Goal: Transaction & Acquisition: Purchase product/service

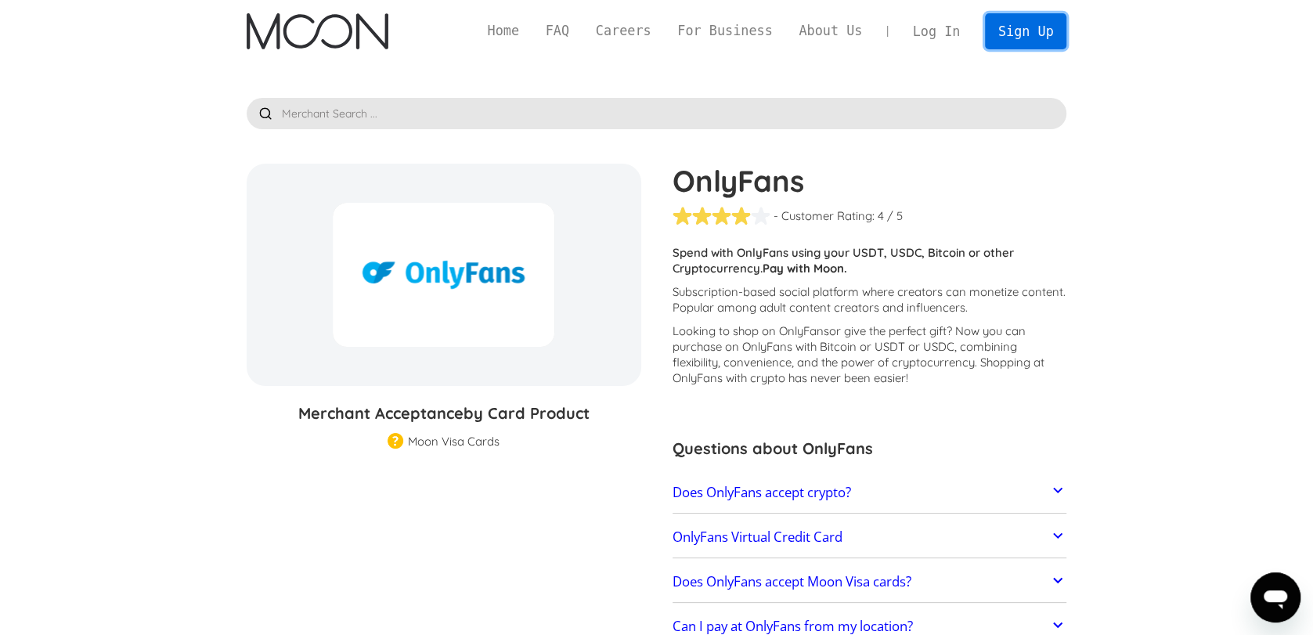
click at [1011, 34] on link "Sign Up" at bounding box center [1025, 30] width 81 height 35
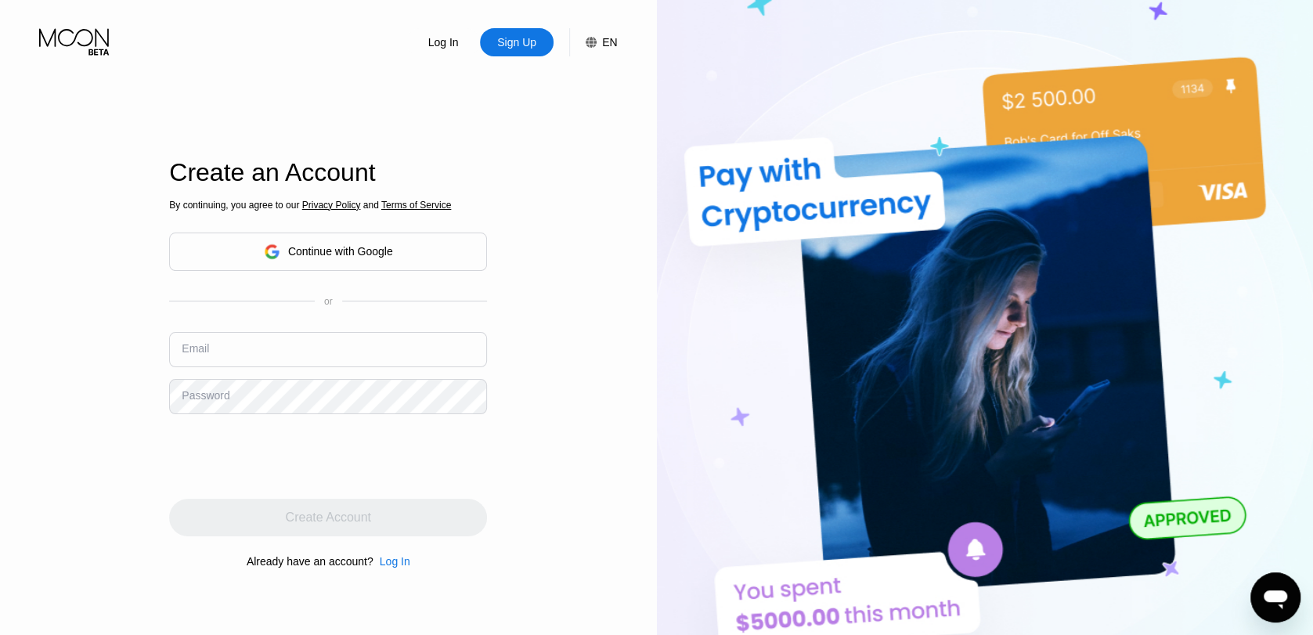
click at [432, 251] on div "Continue with Google" at bounding box center [328, 252] width 318 height 38
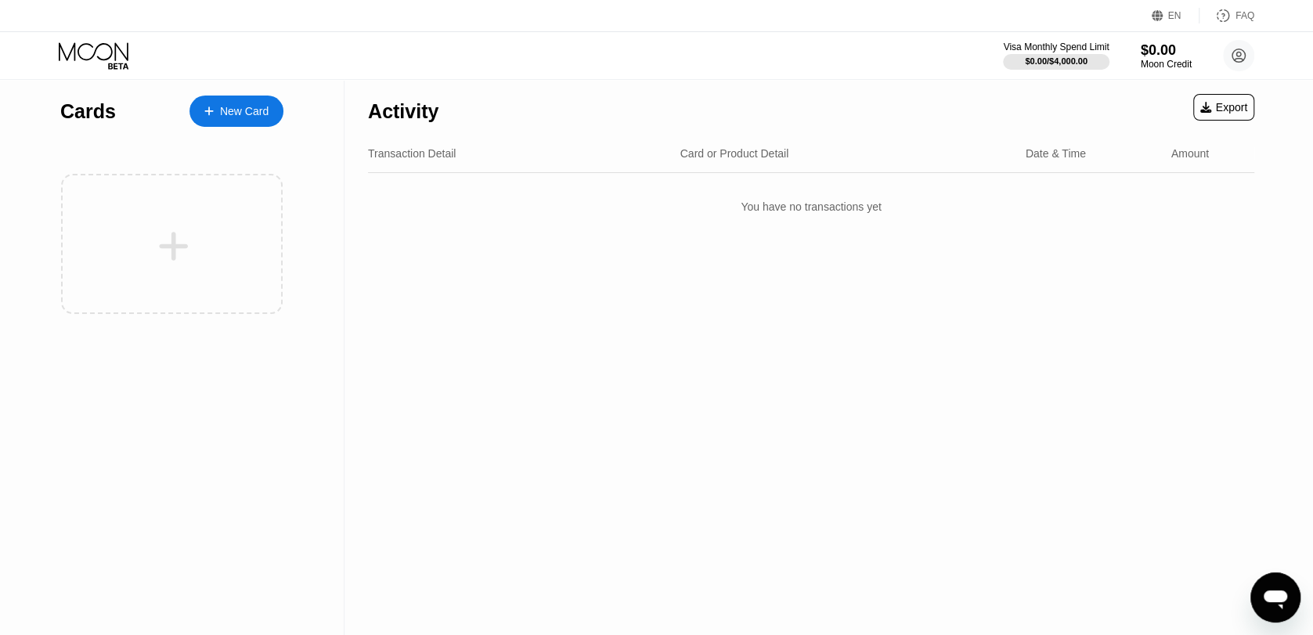
click at [945, 442] on div "Activity Export Transaction Detail Card or Product Detail Date & Time Amount Yo…" at bounding box center [810, 357] width 933 height 555
click at [241, 118] on div "New Card" at bounding box center [244, 111] width 49 height 13
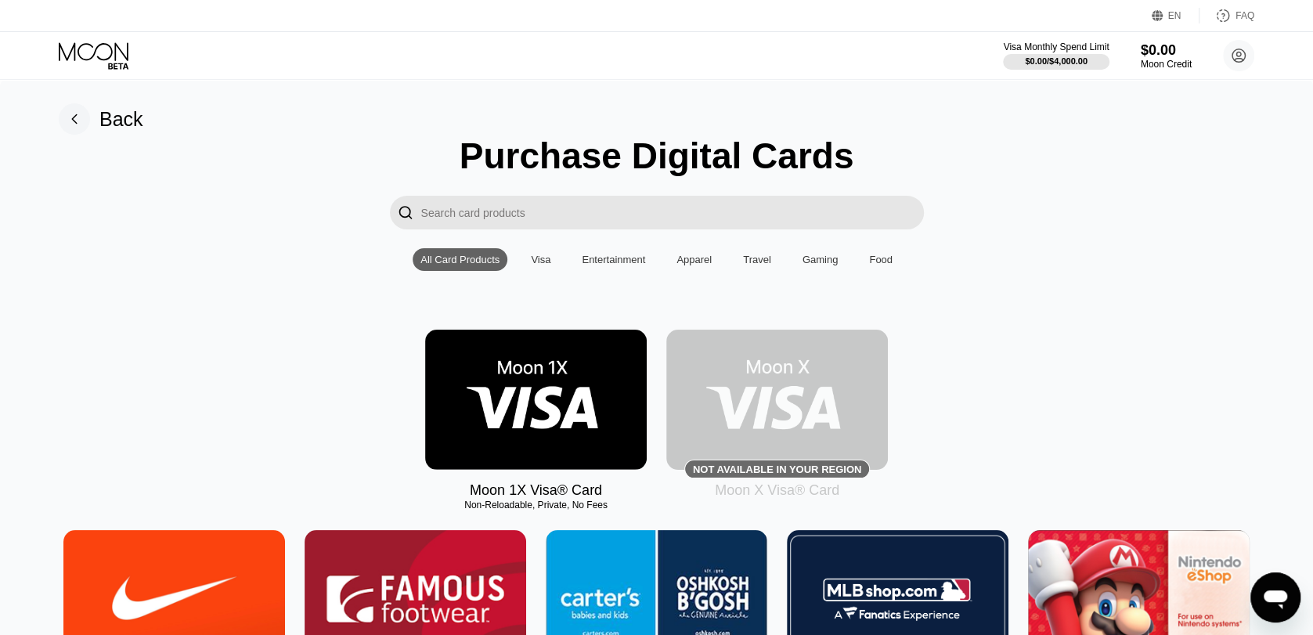
click at [474, 225] on input "Search card products" at bounding box center [672, 213] width 503 height 34
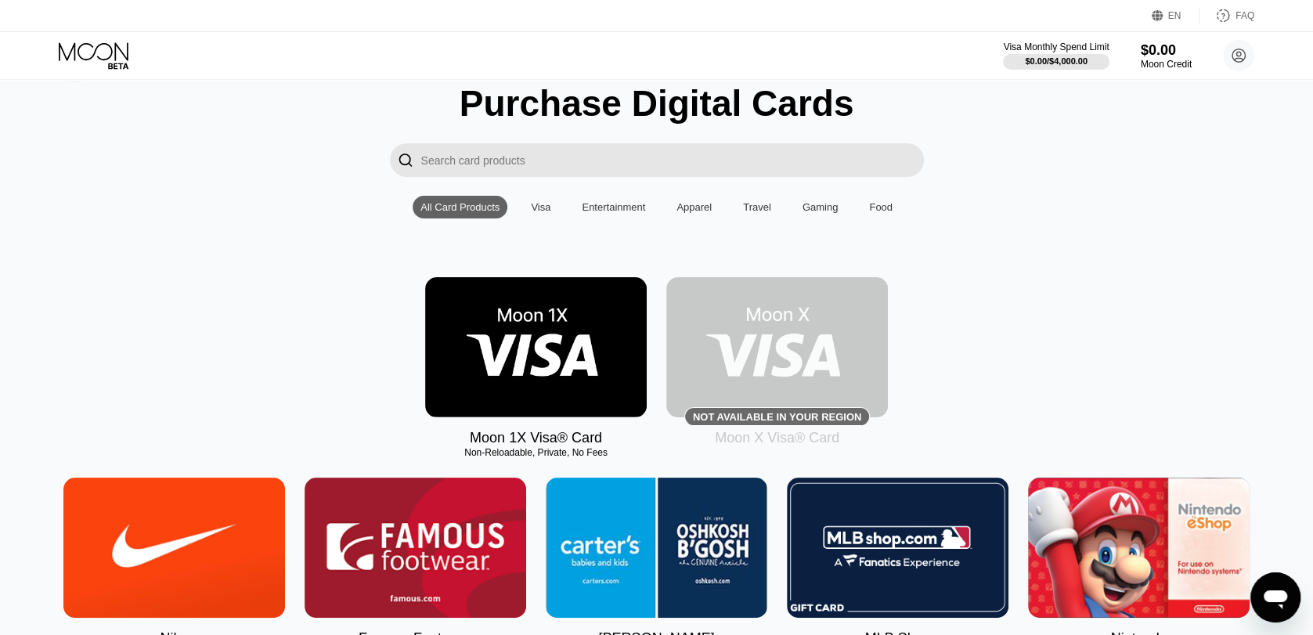
scroll to position [85, 0]
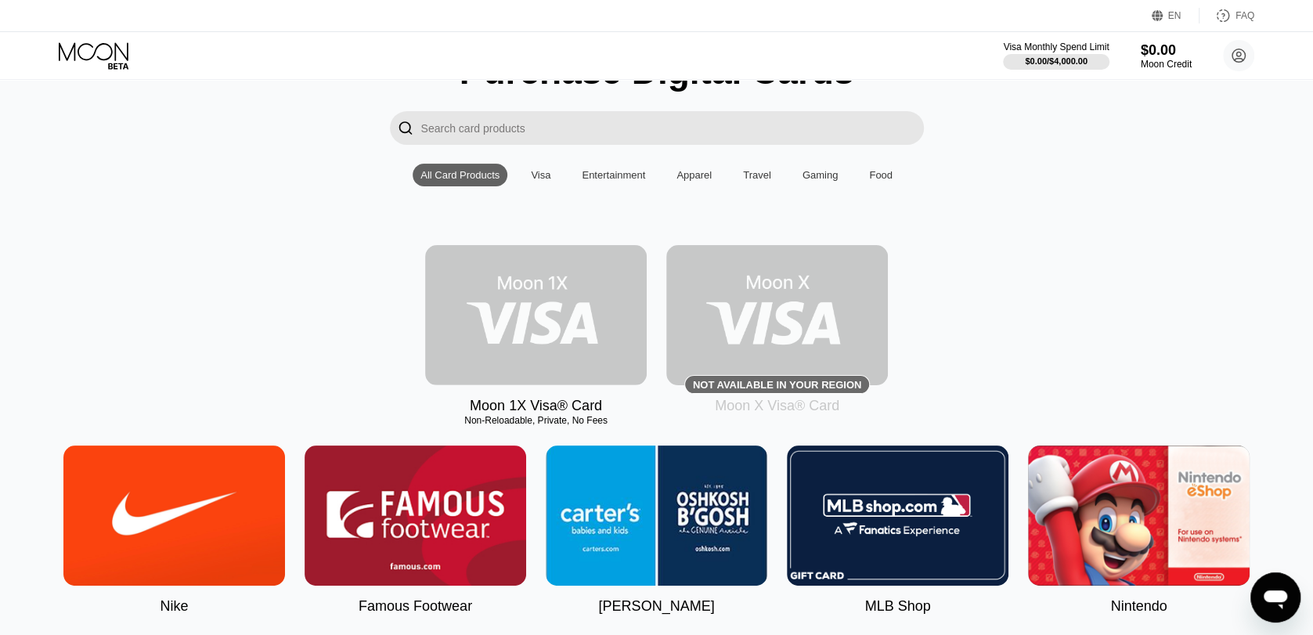
click at [541, 283] on img at bounding box center [536, 315] width 222 height 140
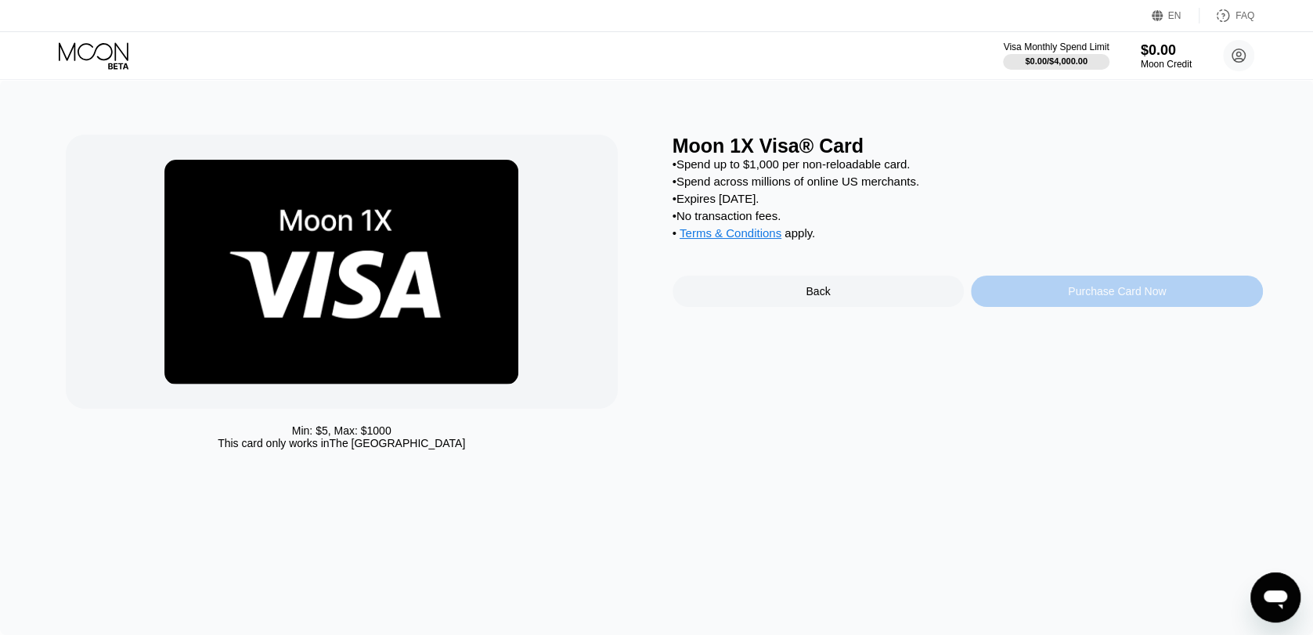
click at [1127, 297] on div "Purchase Card Now" at bounding box center [1117, 291] width 98 height 13
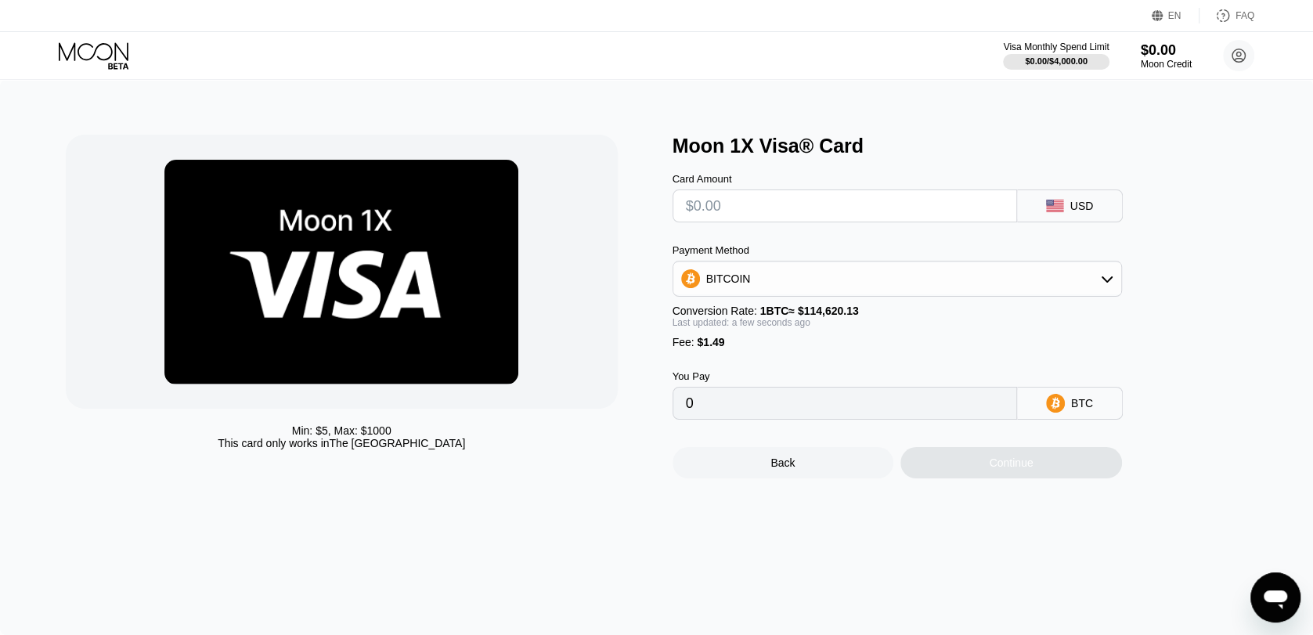
click at [832, 210] on input "text" at bounding box center [845, 205] width 318 height 31
type input "$1"
type input "0.00002169"
type input "$10"
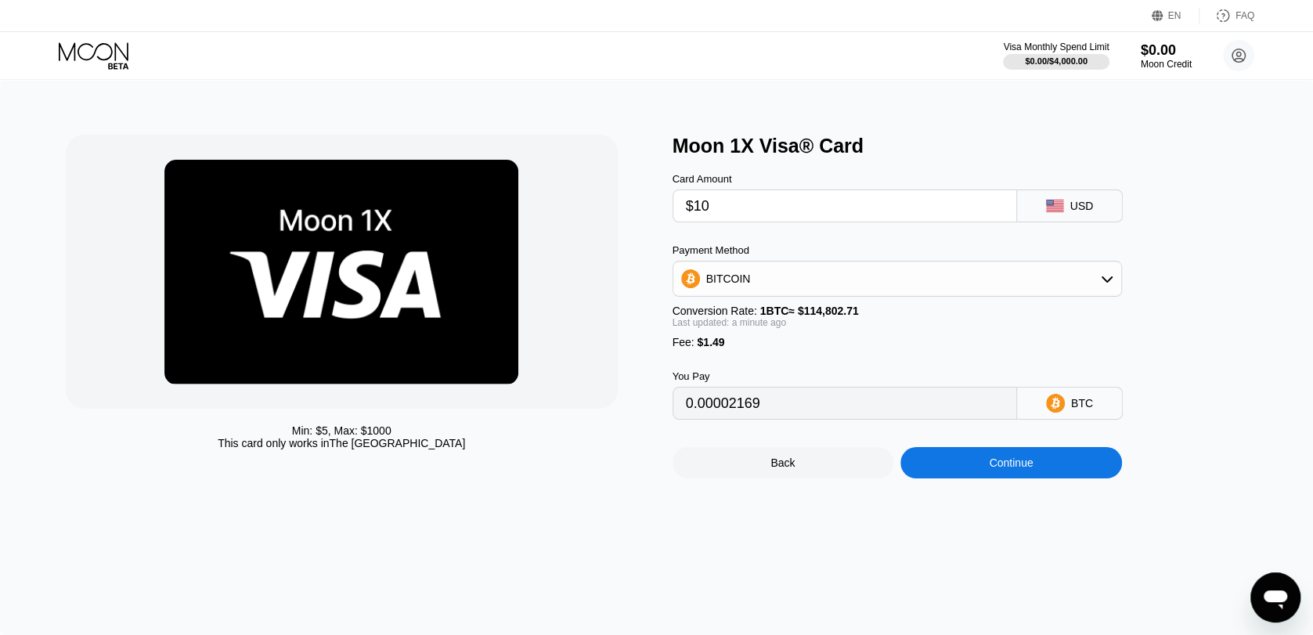
type input "0.00010009"
type input "$100"
type input "0.00088404"
type input "$100"
click at [946, 478] on div "Continue" at bounding box center [1011, 462] width 222 height 31
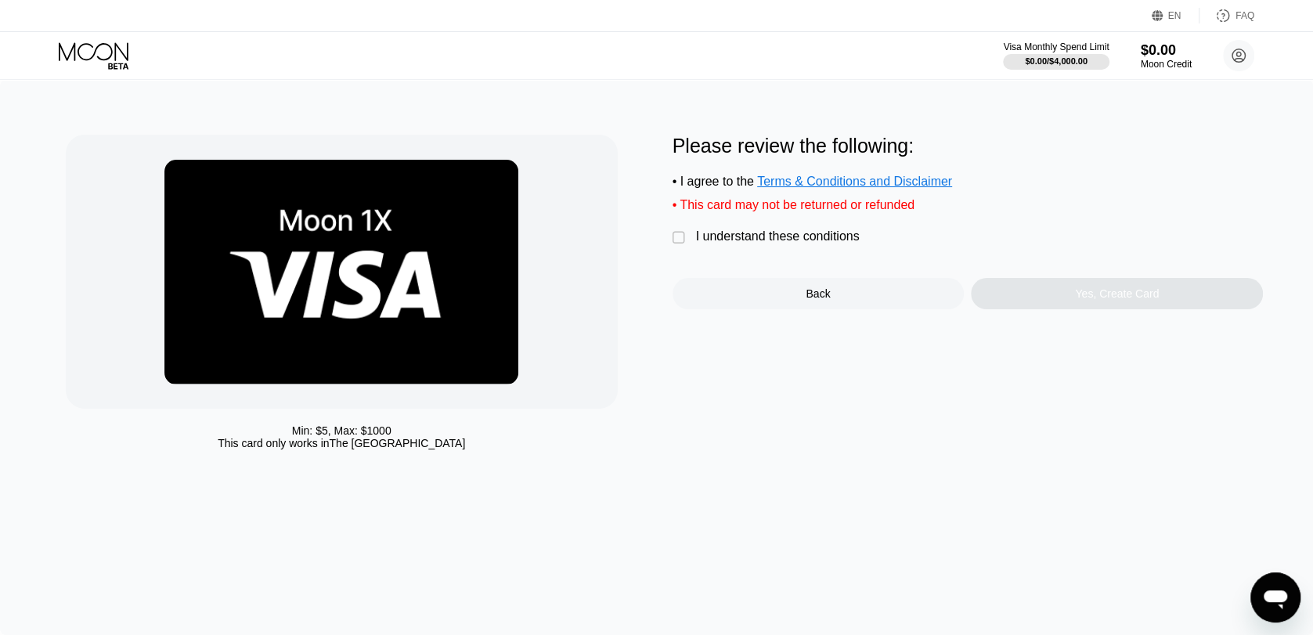
click at [824, 243] on div "I understand these conditions" at bounding box center [778, 236] width 164 height 14
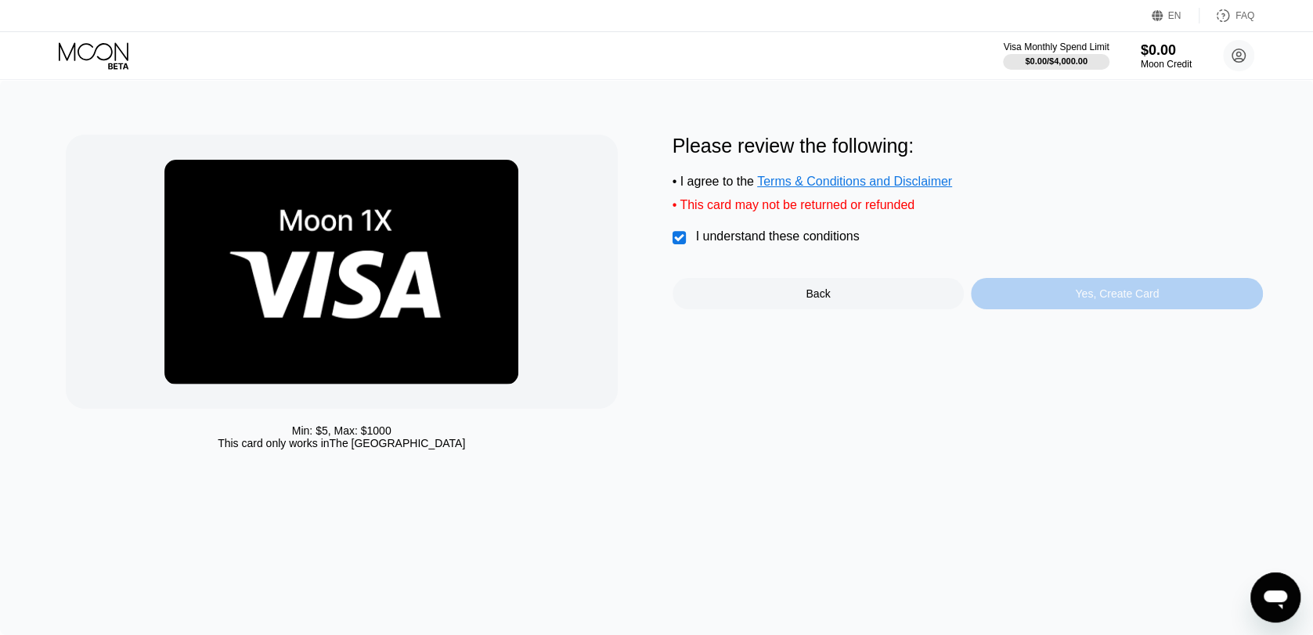
click at [1015, 308] on div "Yes, Create Card" at bounding box center [1117, 293] width 292 height 31
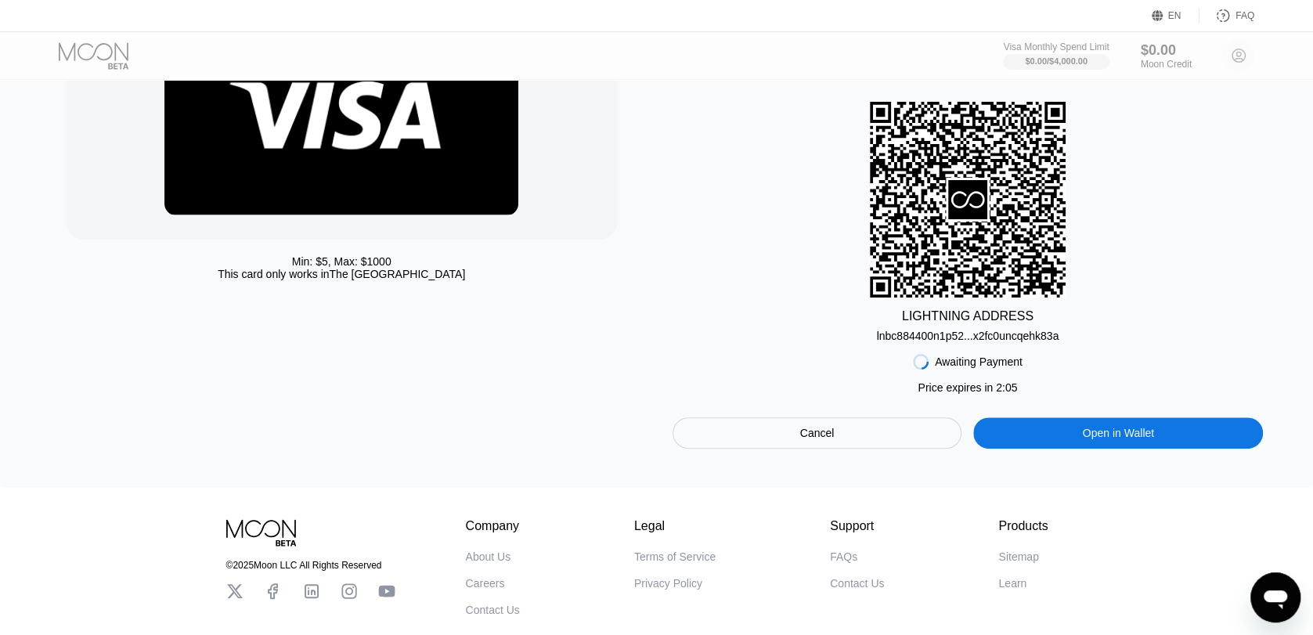
scroll to position [85, 0]
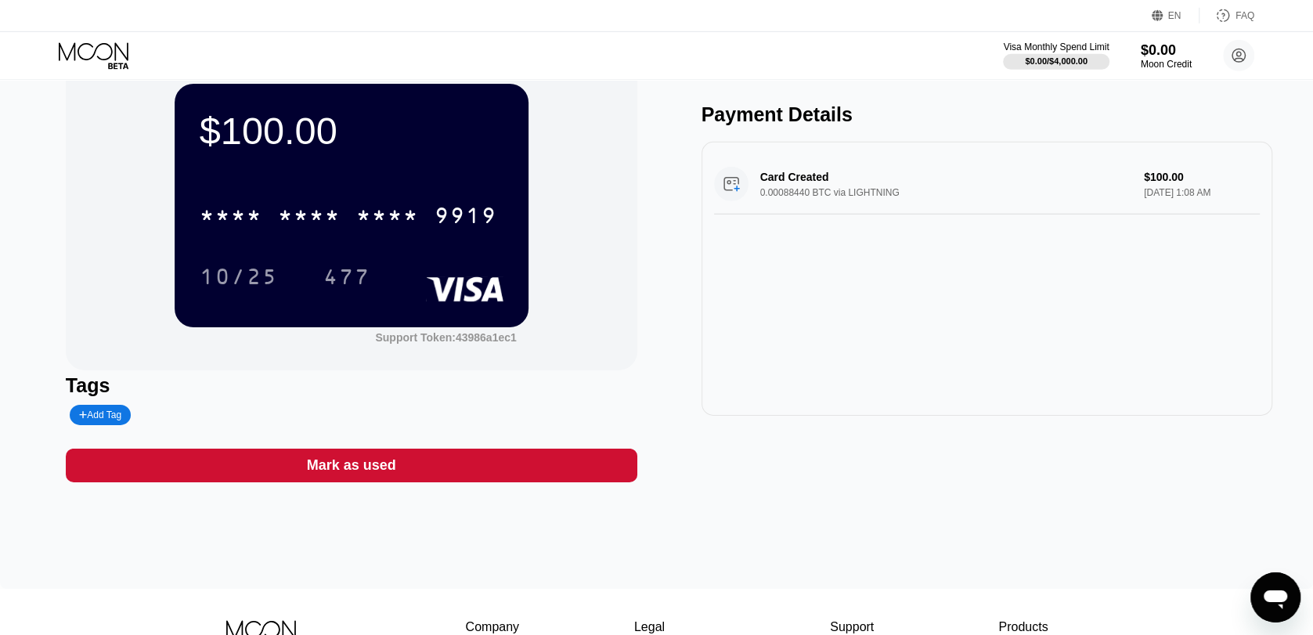
scroll to position [85, 0]
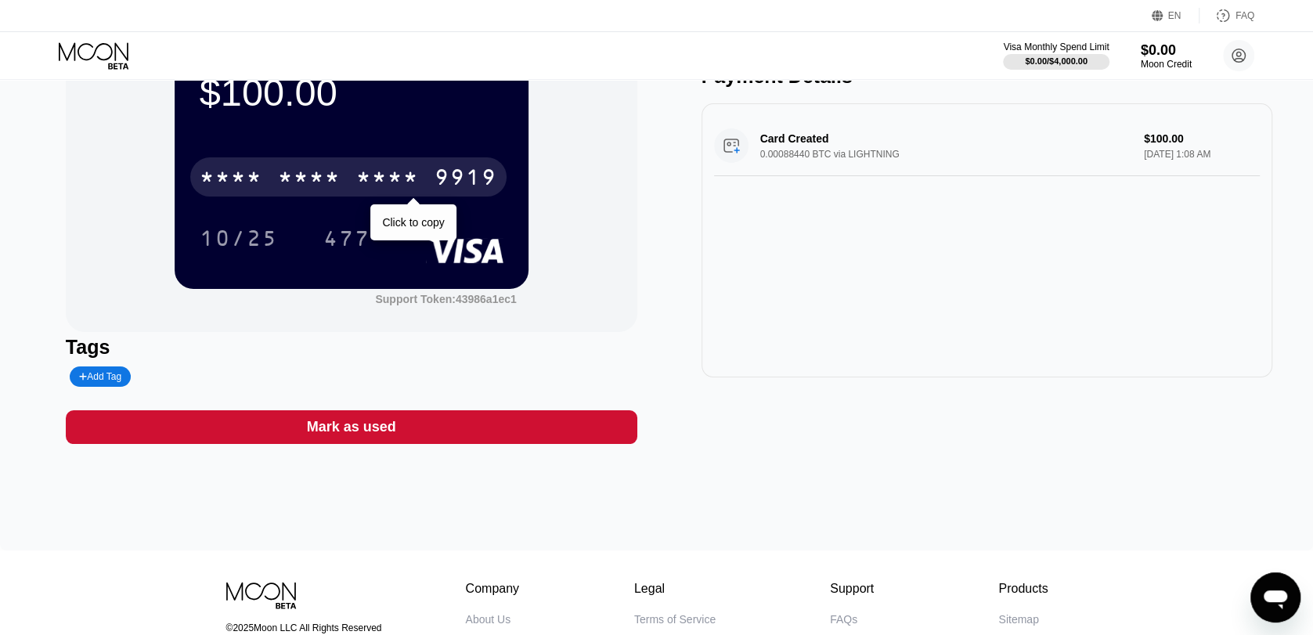
click at [370, 175] on div "* * * *" at bounding box center [387, 179] width 63 height 25
click at [338, 196] on div "4513 6500 2753 9919" at bounding box center [348, 176] width 316 height 39
click at [247, 175] on div "* * * *" at bounding box center [231, 179] width 63 height 25
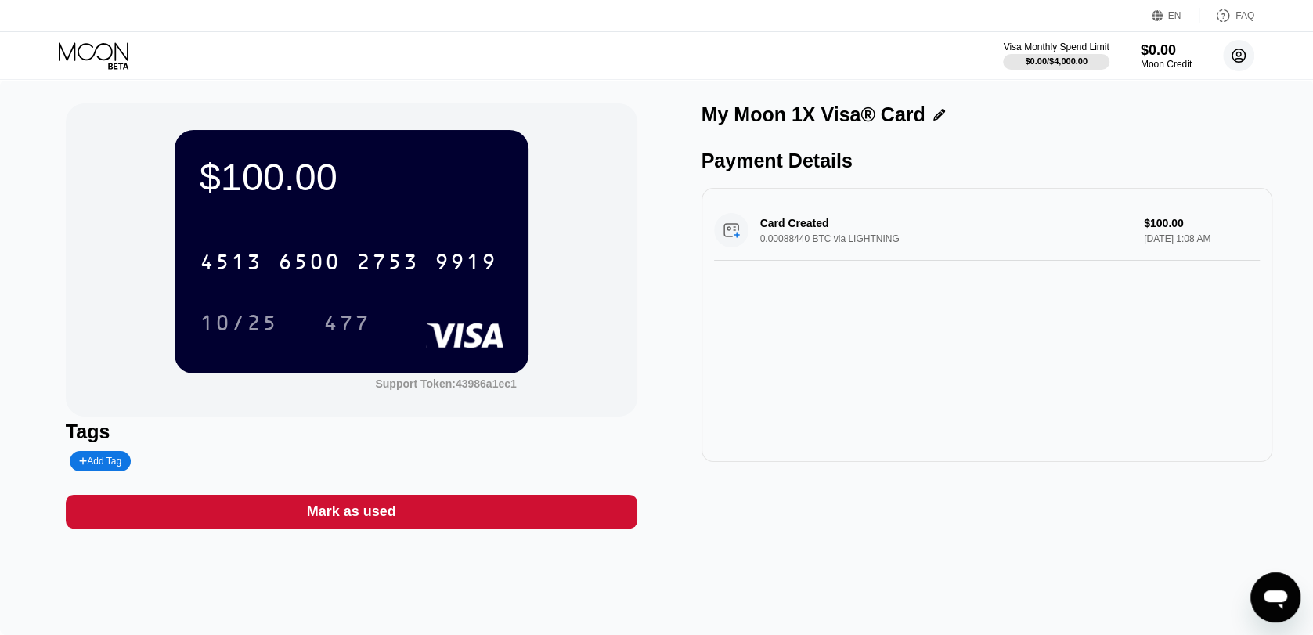
click at [1242, 58] on circle at bounding box center [1238, 55] width 31 height 31
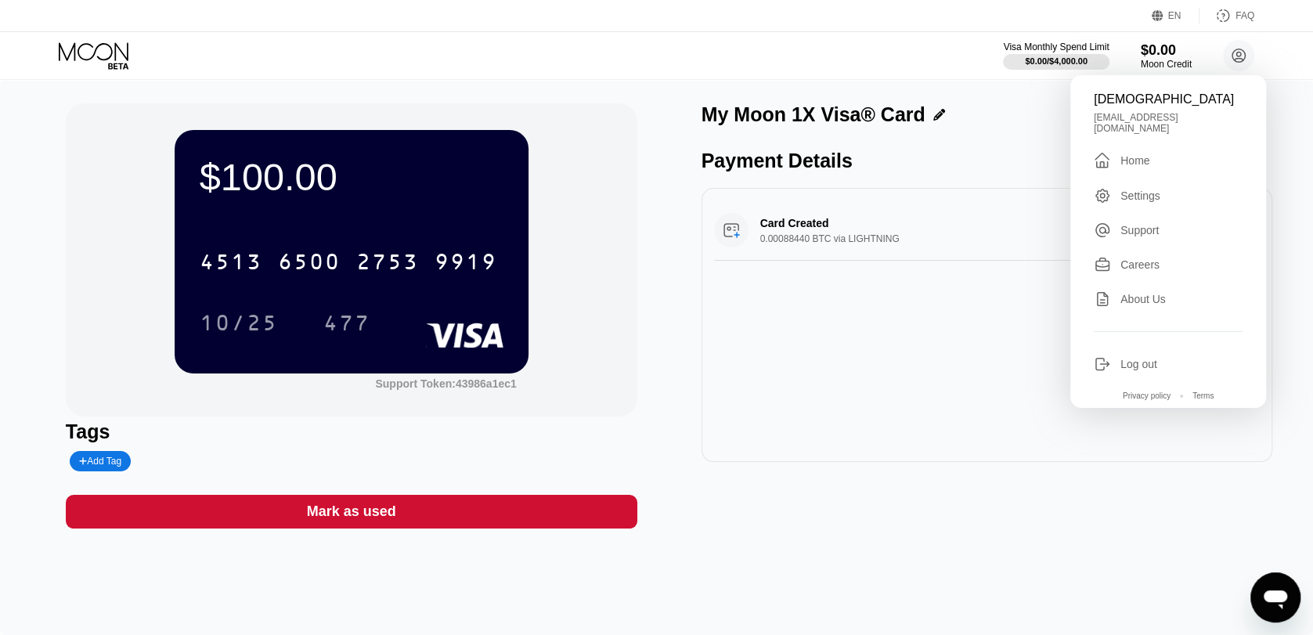
click at [1140, 151] on div " Home" at bounding box center [1168, 160] width 149 height 19
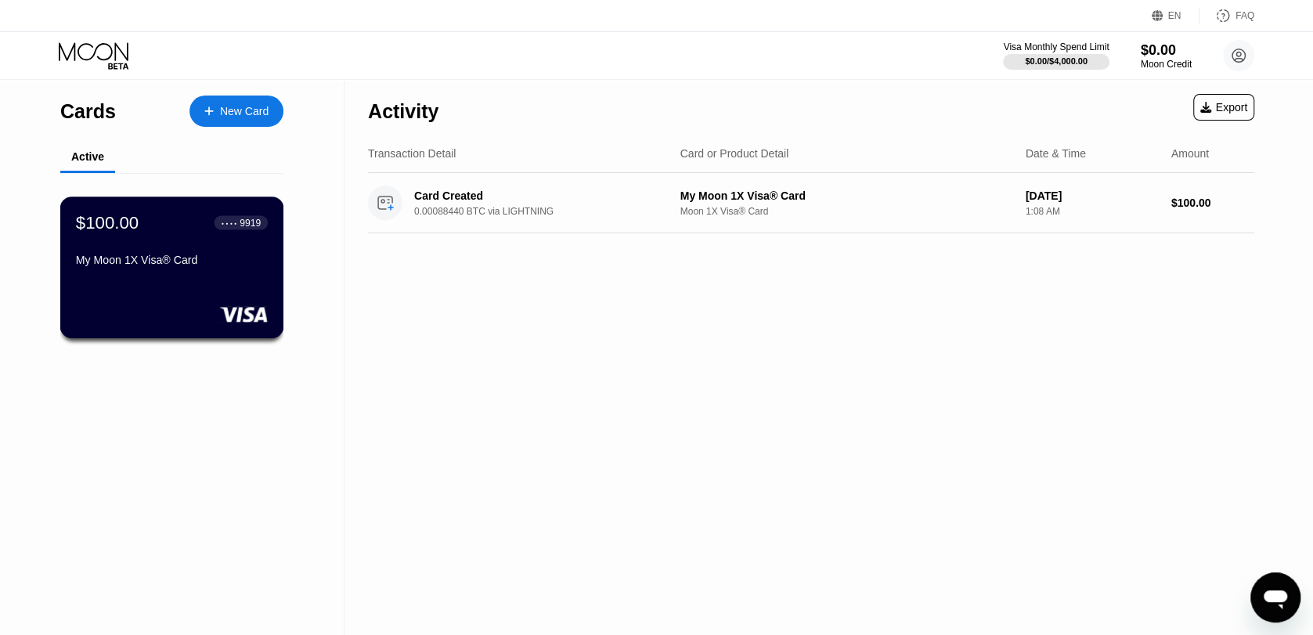
click at [269, 251] on div "$100.00 ● ● ● ● 9919 My Moon 1X Visa® Card" at bounding box center [172, 267] width 224 height 142
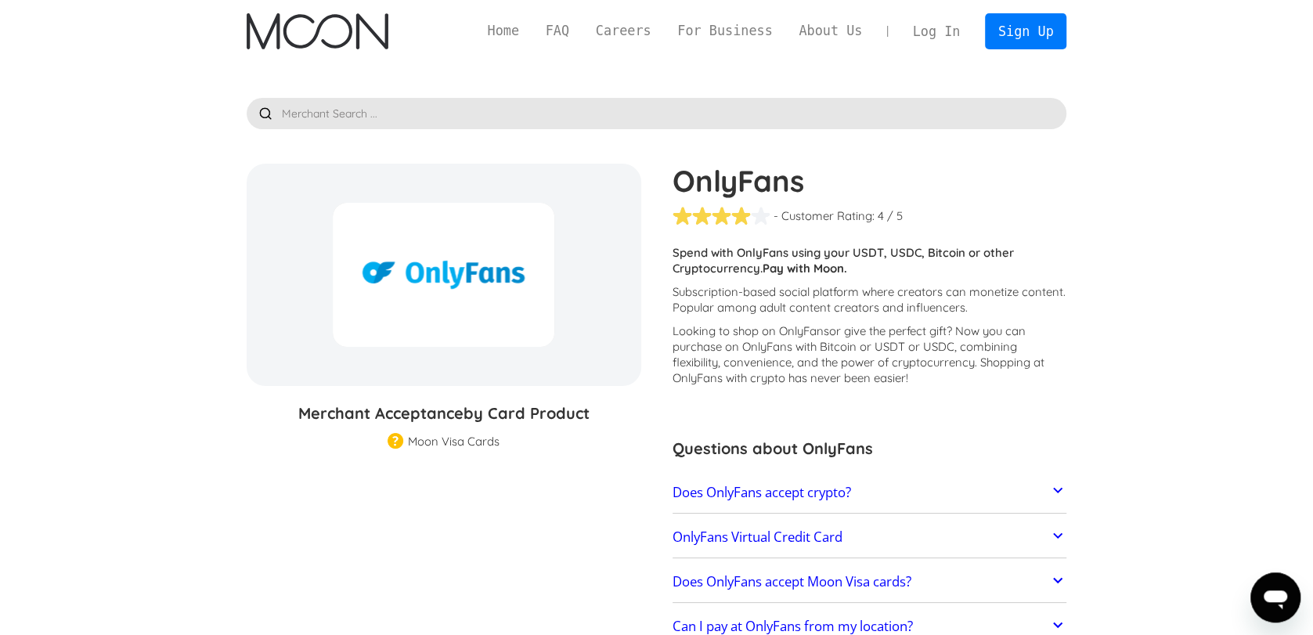
scroll to position [254, 0]
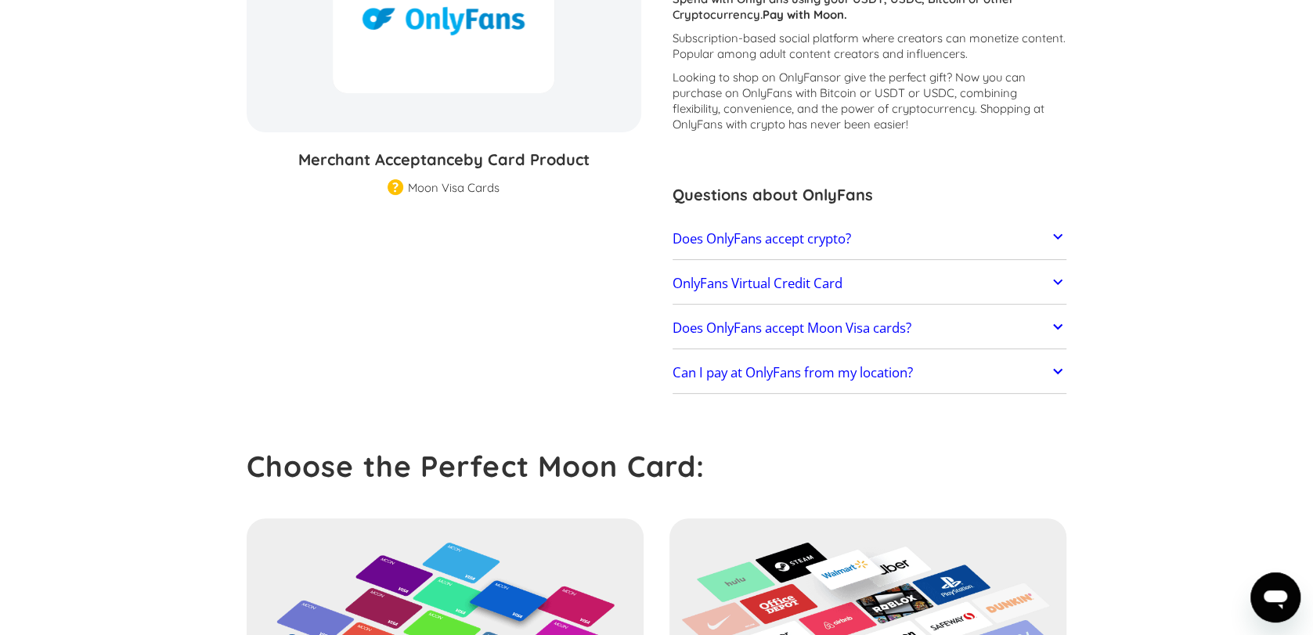
click at [848, 330] on h2 "Does OnlyFans accept Moon Visa cards?" at bounding box center [791, 328] width 239 height 16
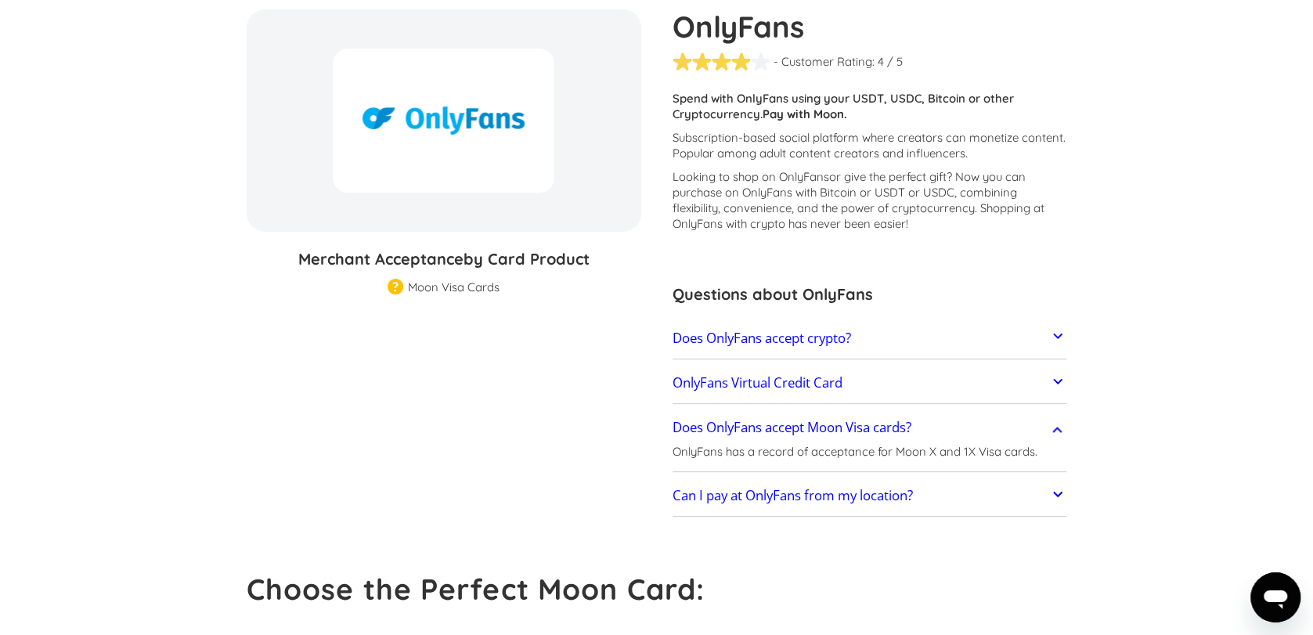
scroll to position [53, 0]
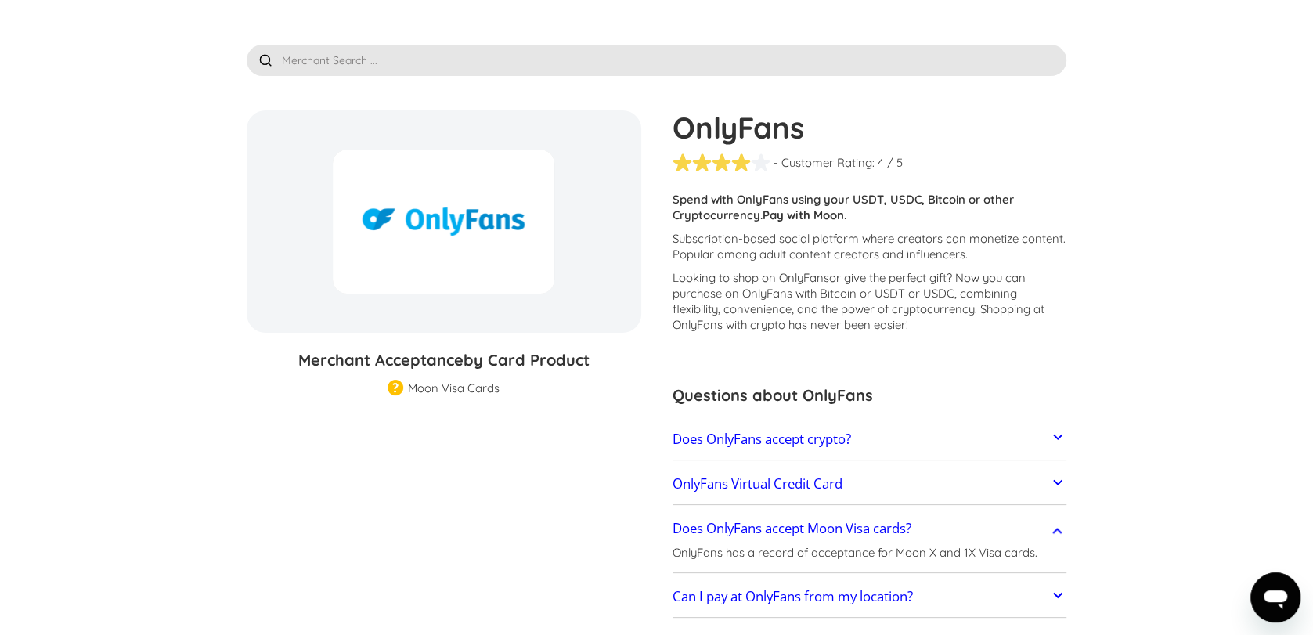
click at [863, 427] on link "Does OnlyFans accept crypto?" at bounding box center [869, 439] width 395 height 33
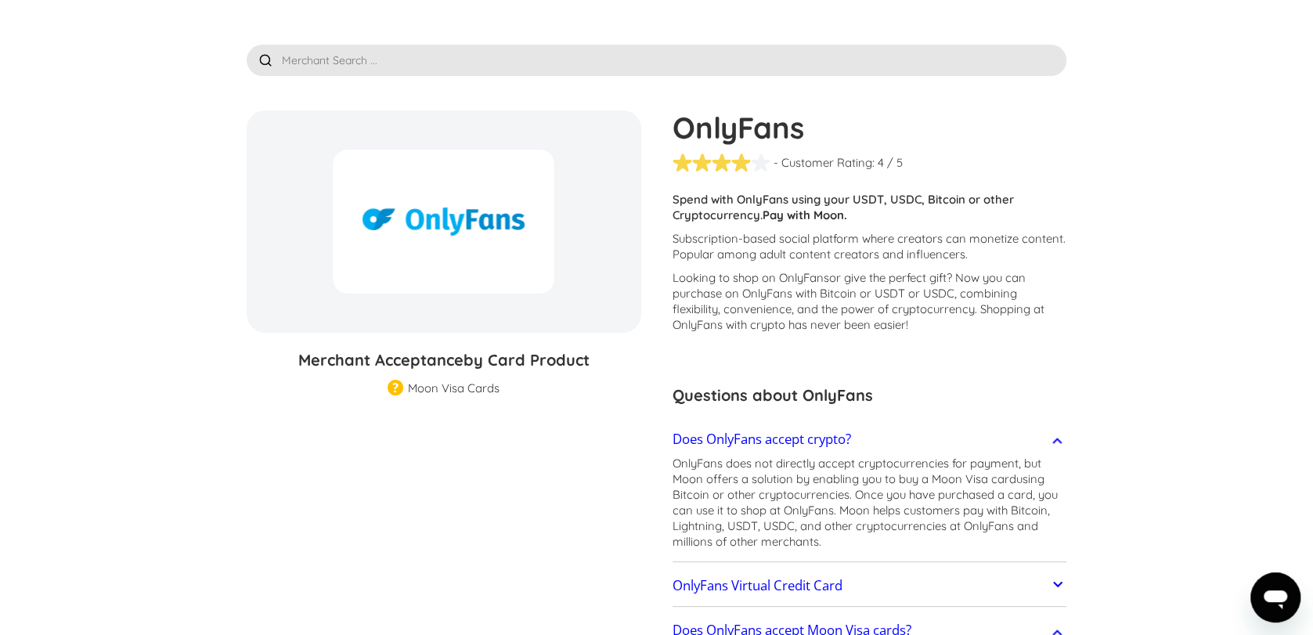
click at [863, 427] on link "Does OnlyFans accept crypto?" at bounding box center [869, 439] width 395 height 33
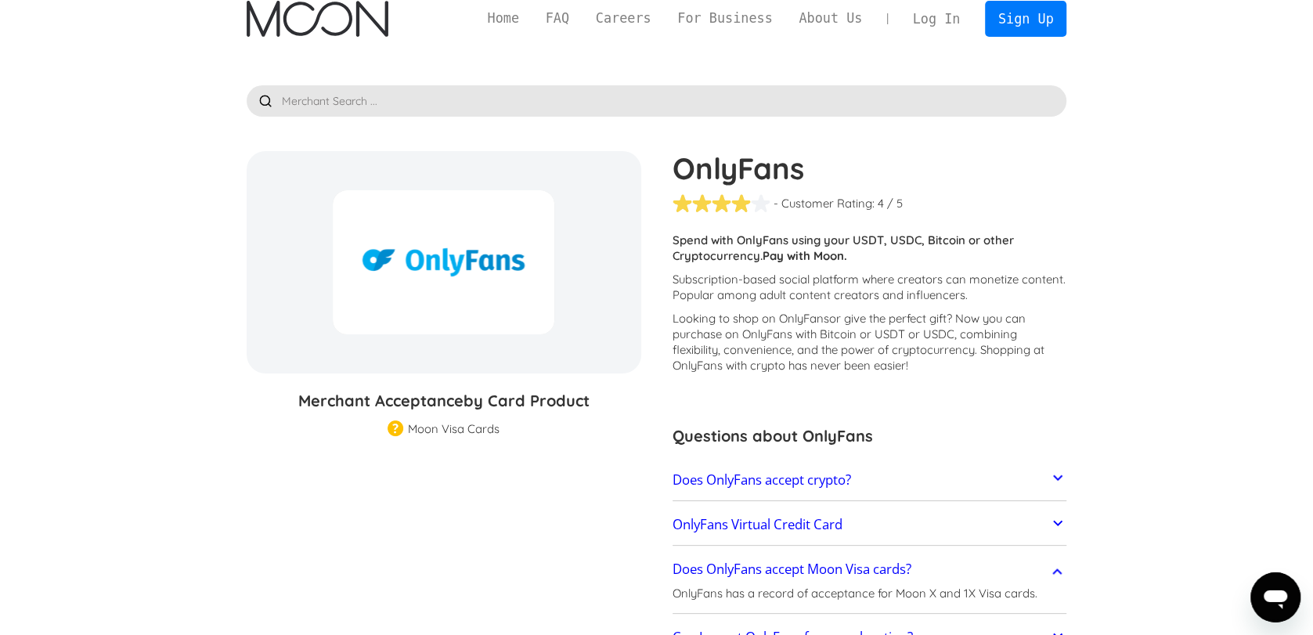
scroll to position [0, 0]
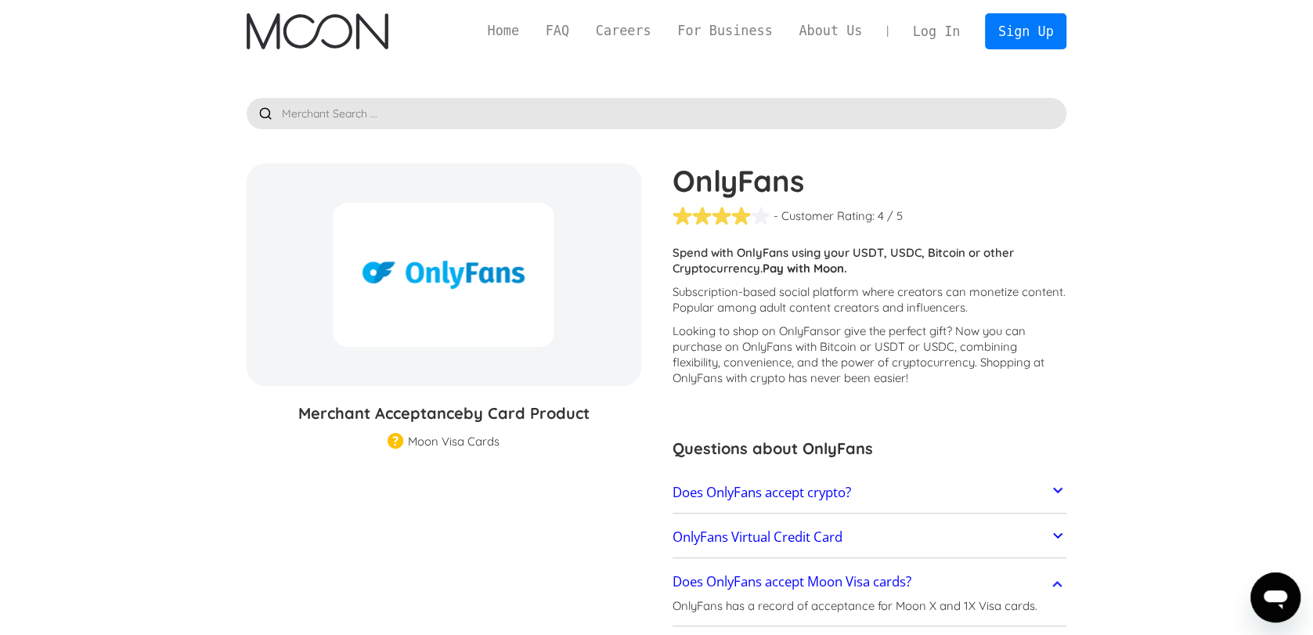
click at [914, 31] on link "Log In" at bounding box center [936, 31] width 74 height 34
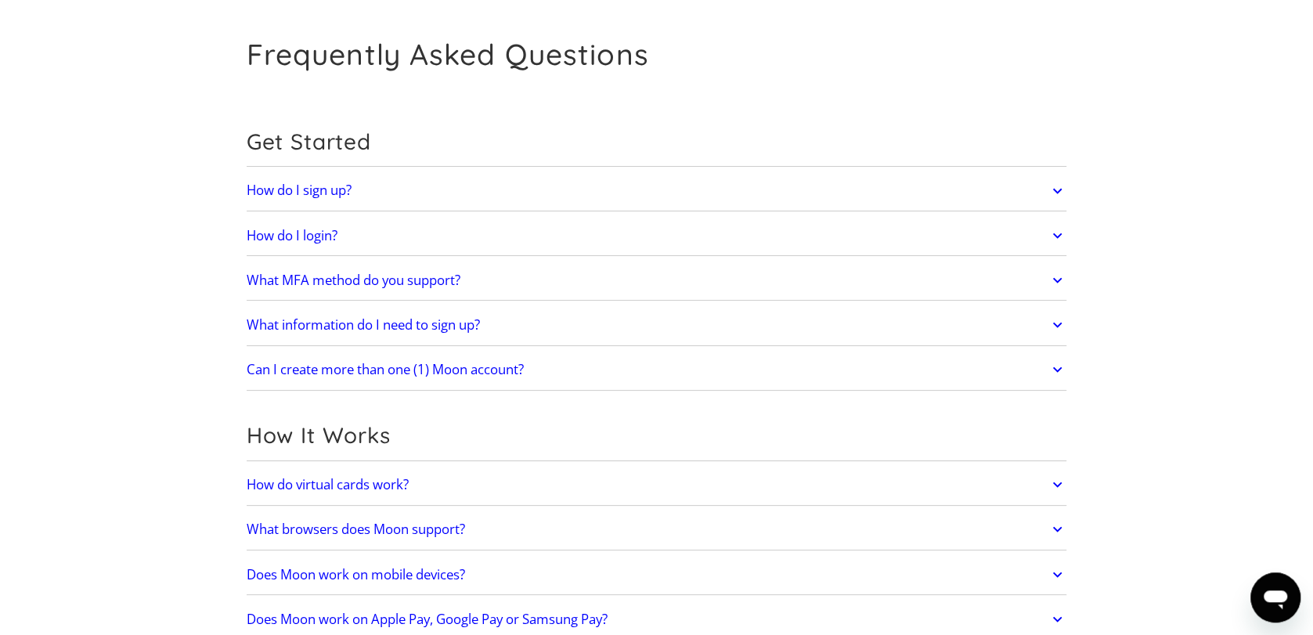
scroll to position [85, 0]
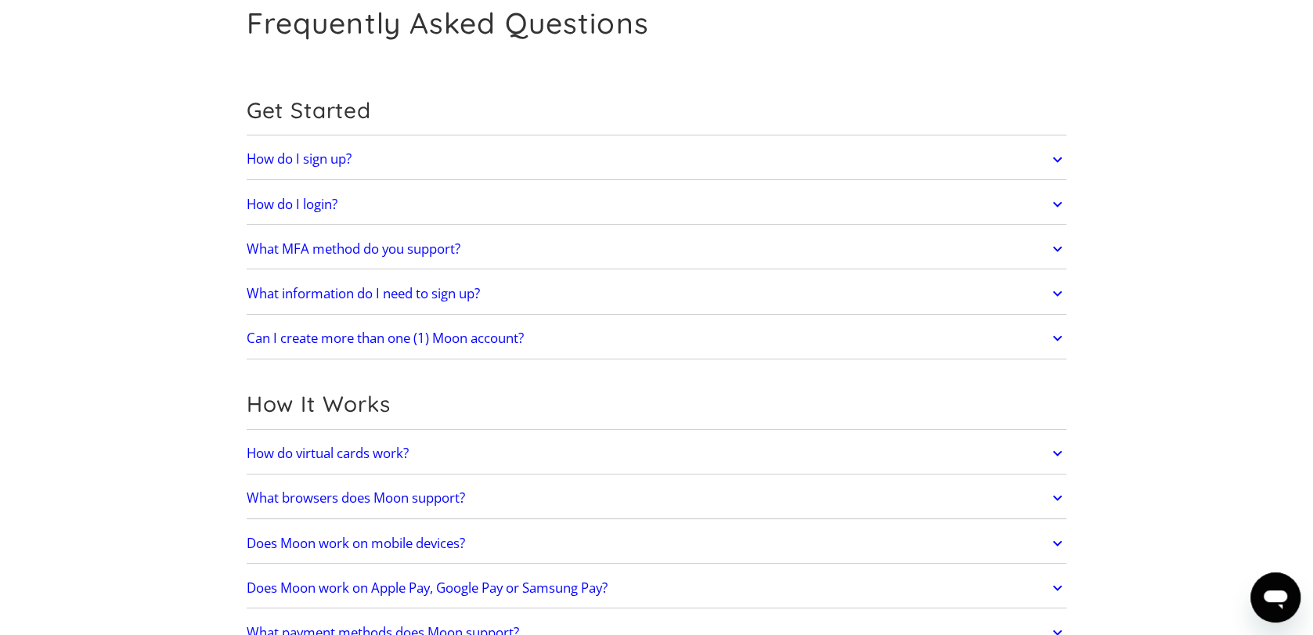
click at [409, 445] on h2 "How do virtual cards work?" at bounding box center [328, 453] width 162 height 16
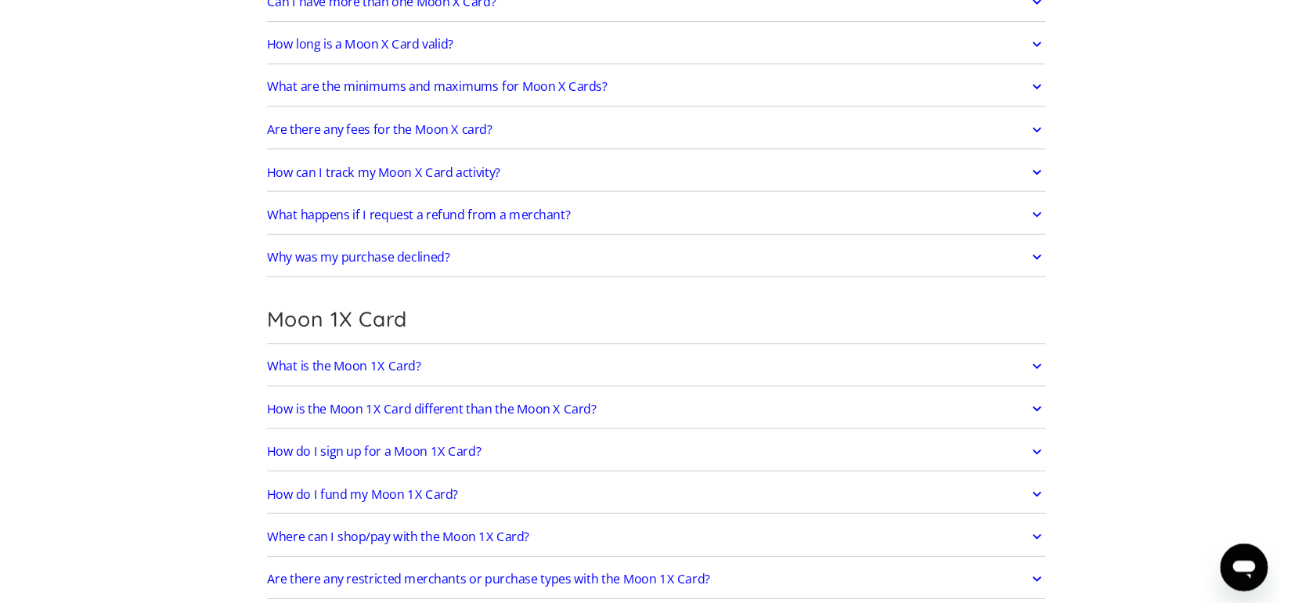
scroll to position [1860, 0]
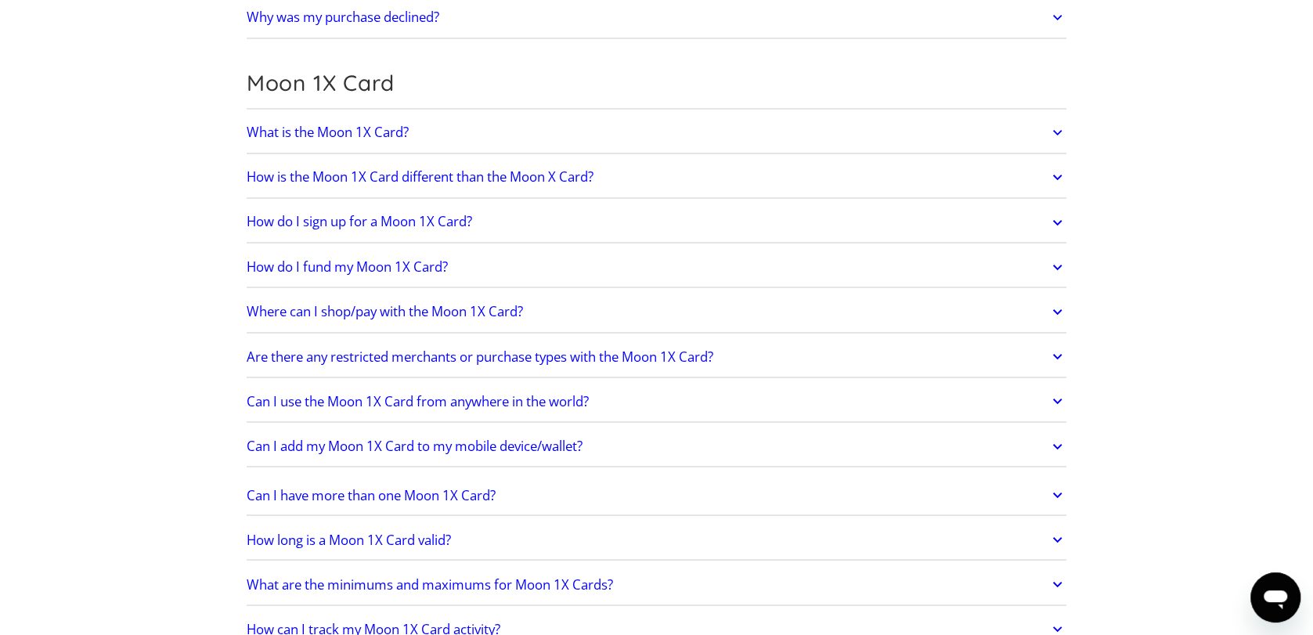
click at [94, 373] on section "Frequently Asked Questions Get Started How do I sign up? Head to [DOMAIN_NAME][…" at bounding box center [656, 109] width 1313 height 3812
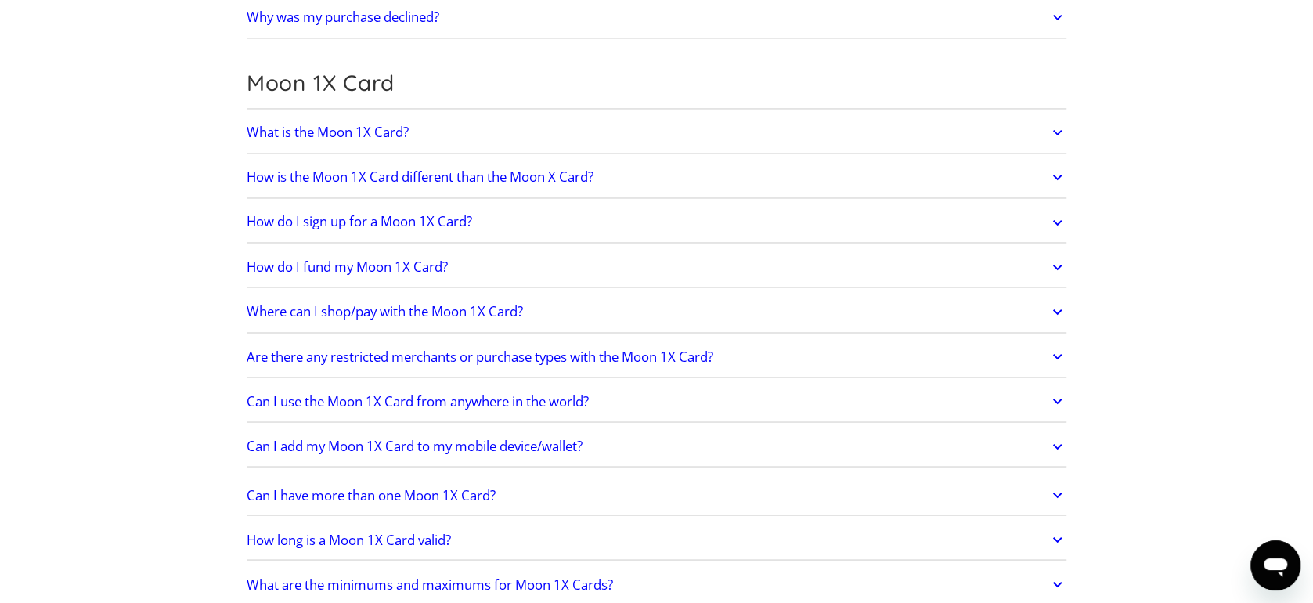
scroll to position [0, 0]
